Goal: Task Accomplishment & Management: Use online tool/utility

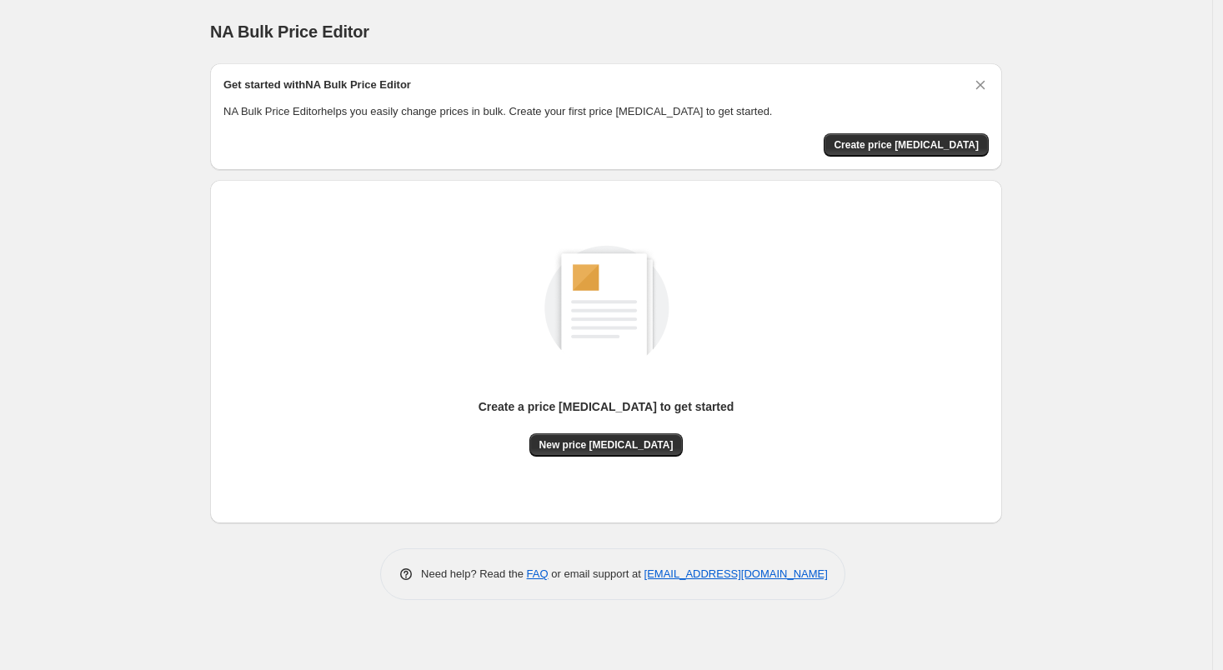
click at [603, 428] on div "Create a price change job to get started" at bounding box center [606, 415] width 256 height 35
click at [603, 442] on span "New price change job" at bounding box center [606, 444] width 134 height 13
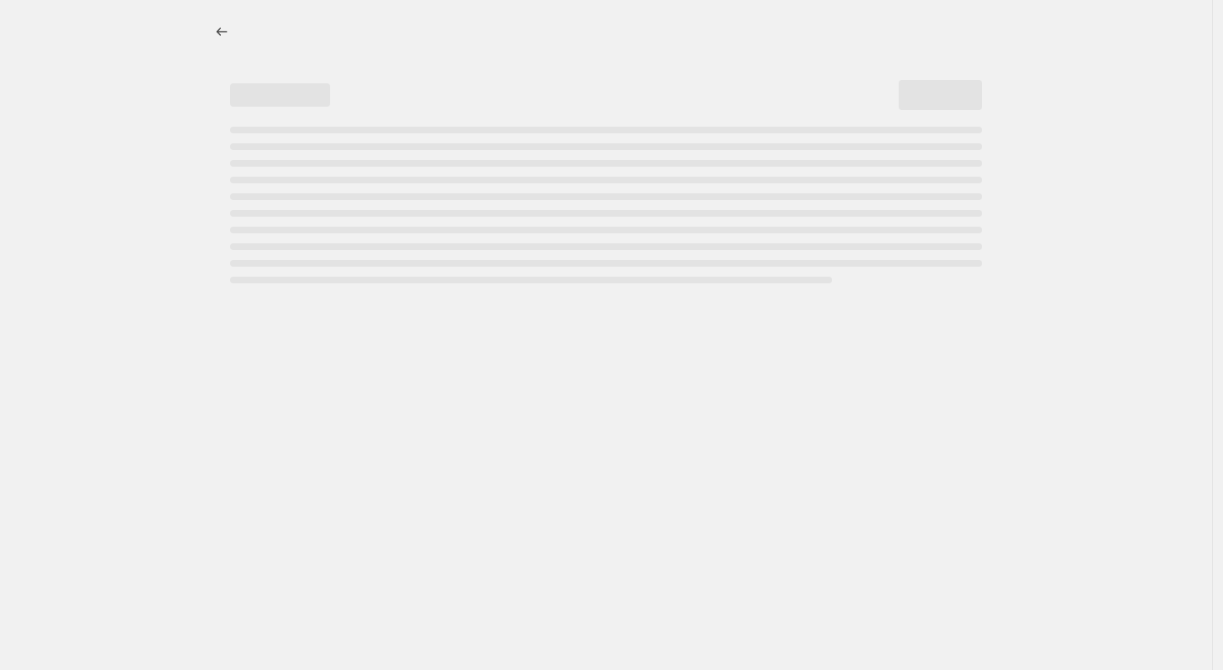
select select "percentage"
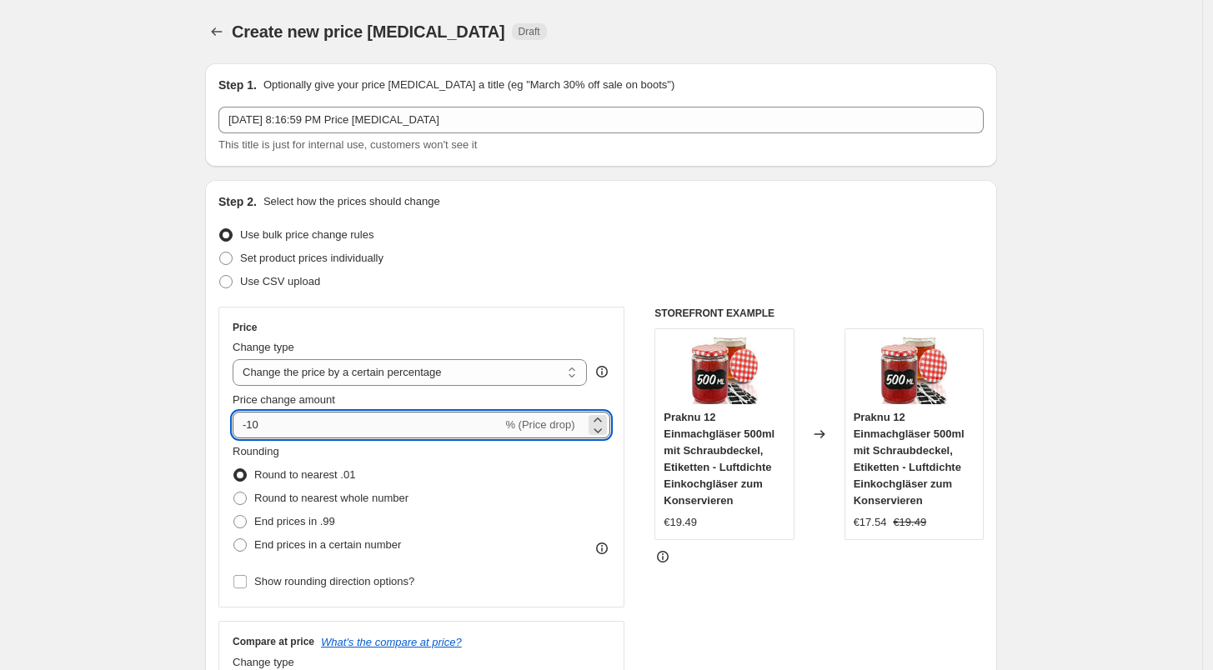
click at [320, 423] on input "-10" at bounding box center [367, 425] width 269 height 27
type input "-1"
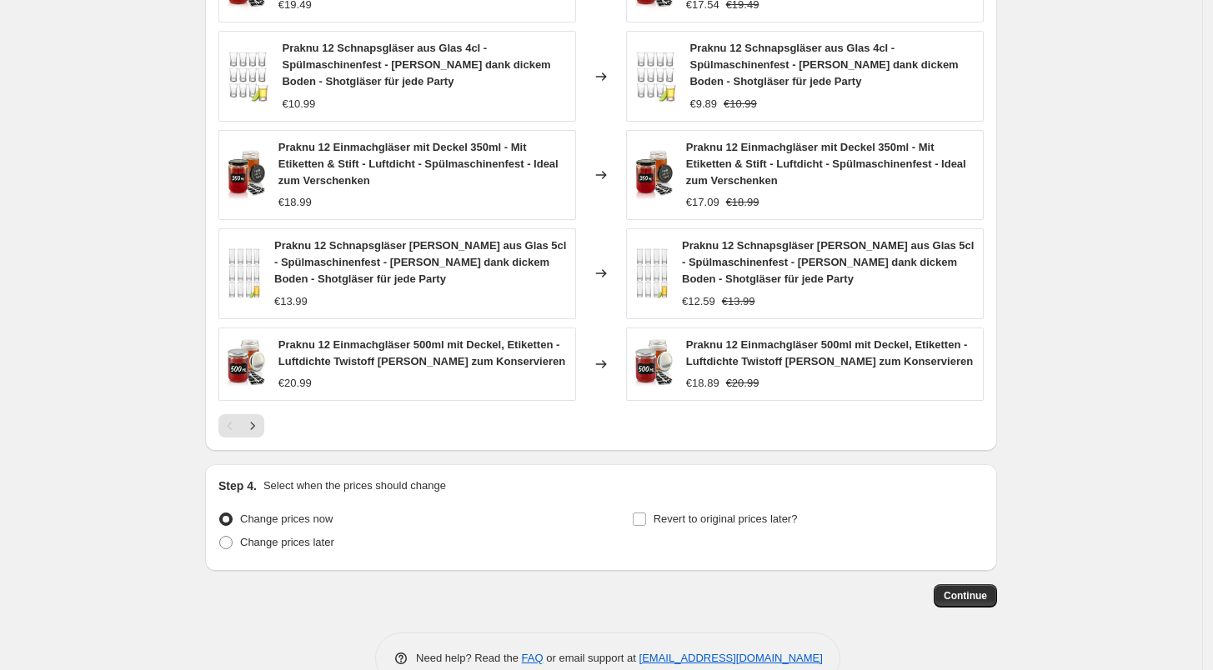
scroll to position [1072, 0]
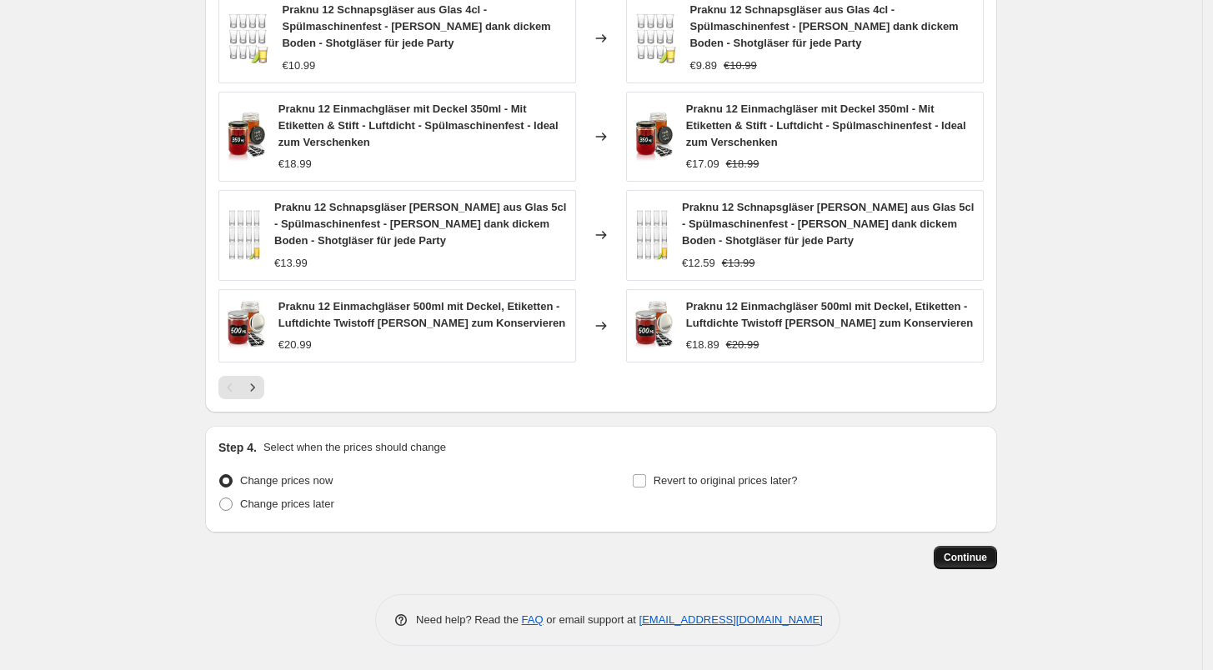
type input "-27"
click at [960, 558] on span "Continue" at bounding box center [964, 557] width 43 height 13
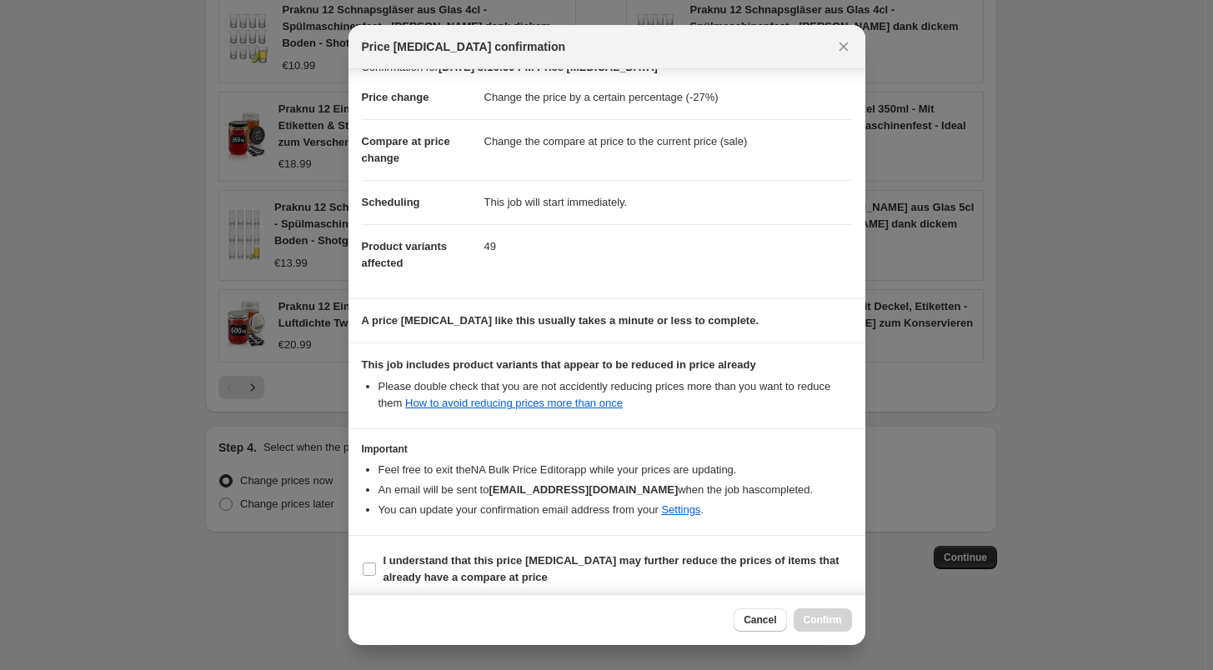
scroll to position [29, 0]
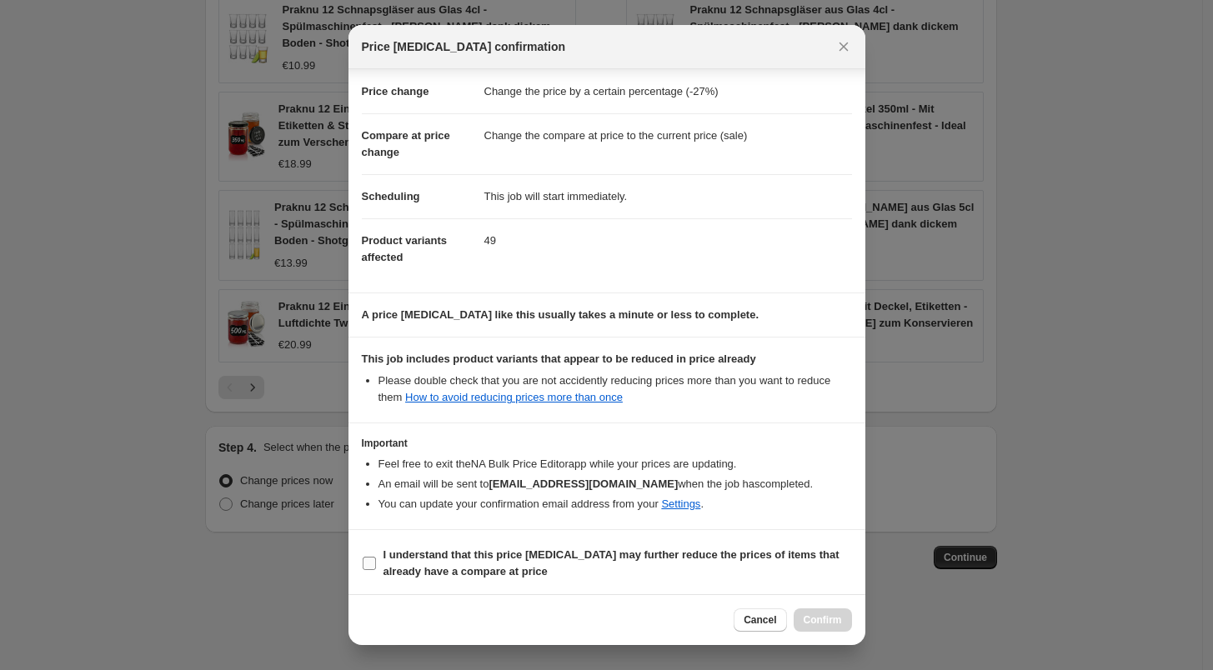
click at [475, 568] on b "I understand that this price change job may further reduce the prices of items …" at bounding box center [611, 562] width 456 height 29
click at [376, 568] on input "I understand that this price change job may further reduce the prices of items …" at bounding box center [369, 563] width 13 height 13
checkbox input "true"
click at [815, 621] on span "Confirm" at bounding box center [822, 619] width 38 height 13
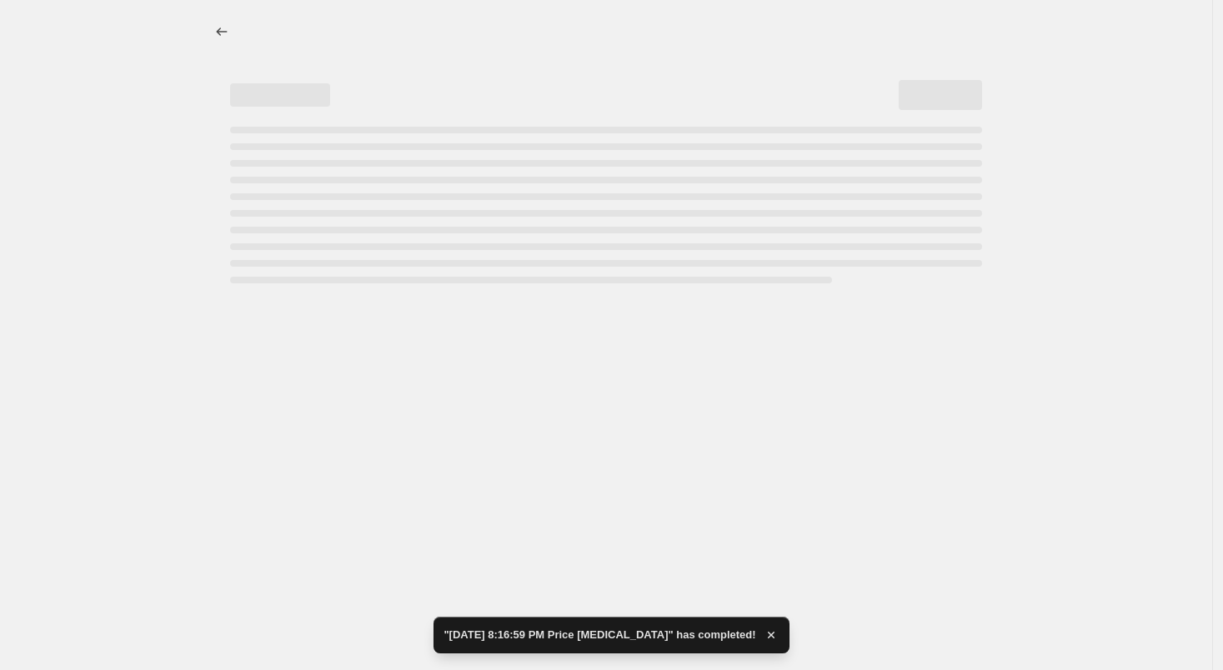
select select "percentage"
